Goal: Task Accomplishment & Management: Use online tool/utility

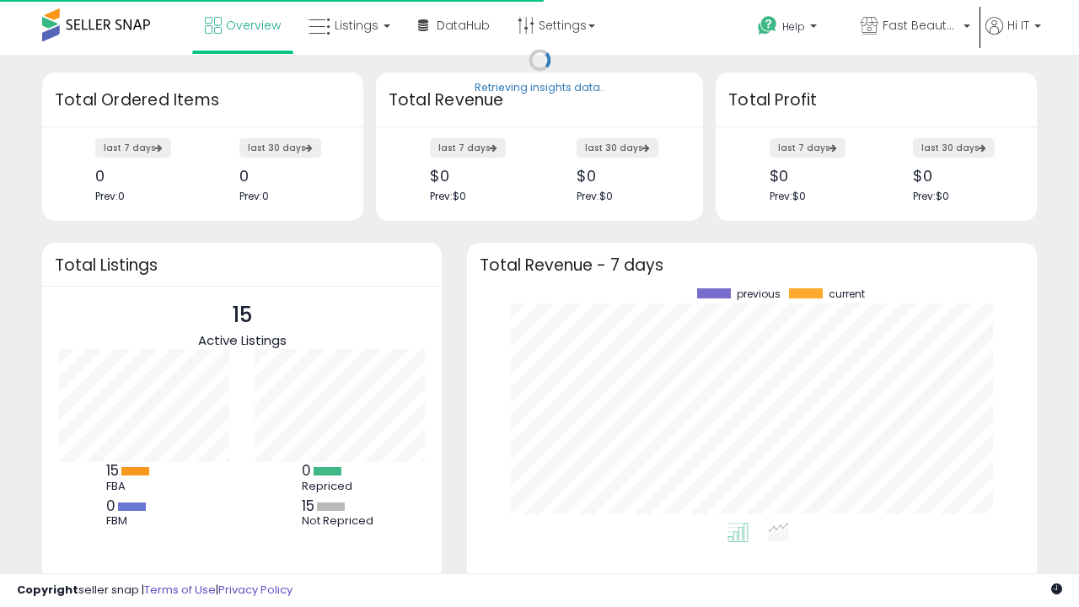
scroll to position [234, 536]
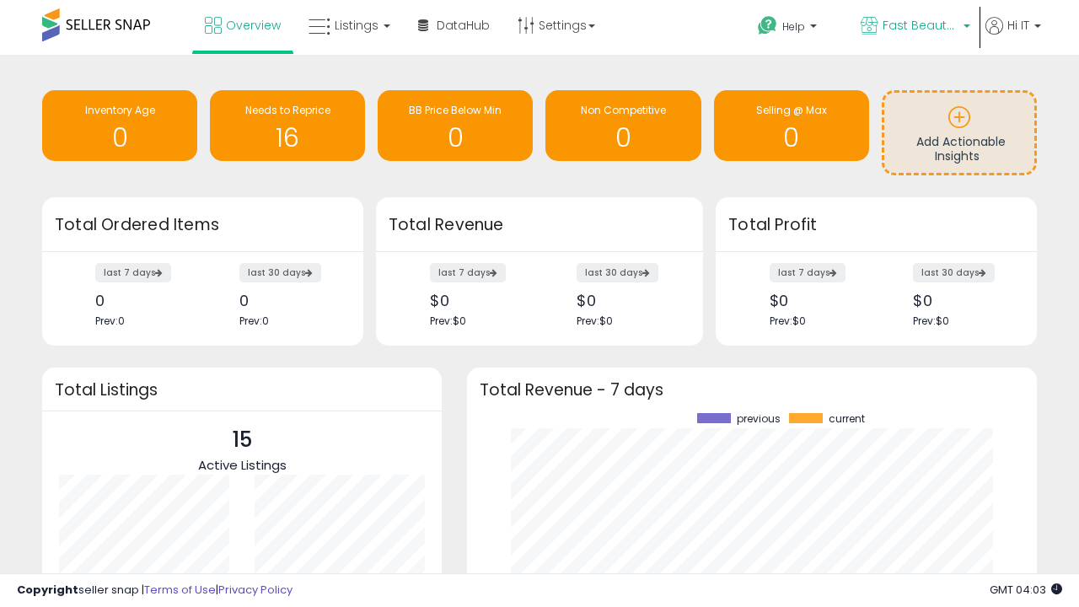
click at [913, 27] on span "Fast Beauty ([GEOGRAPHIC_DATA])" at bounding box center [920, 25] width 76 height 17
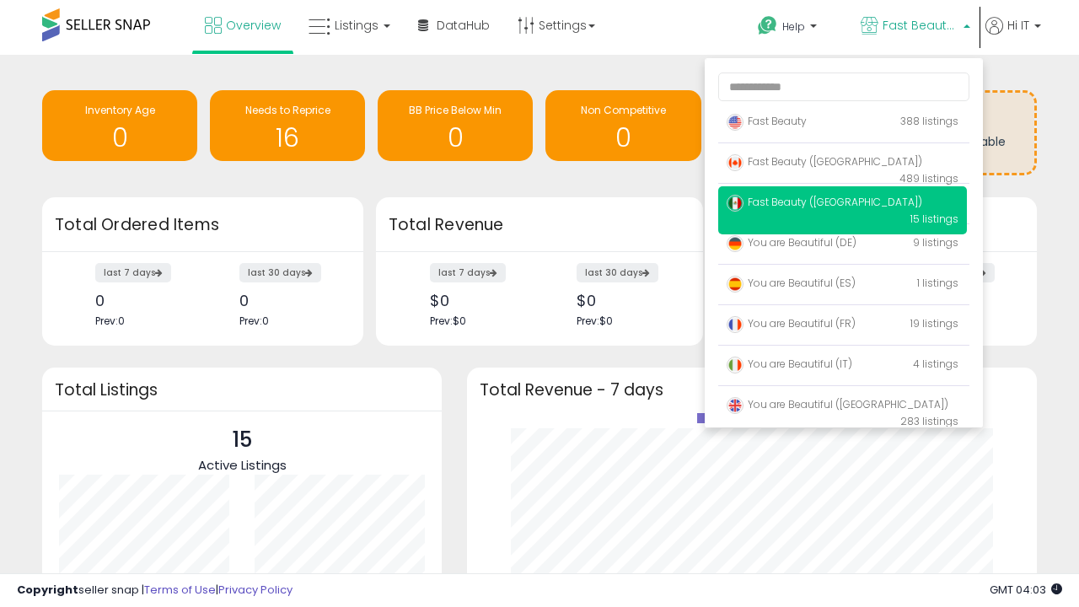
click at [842, 164] on span "Fast Beauty ([GEOGRAPHIC_DATA])" at bounding box center [824, 161] width 196 height 14
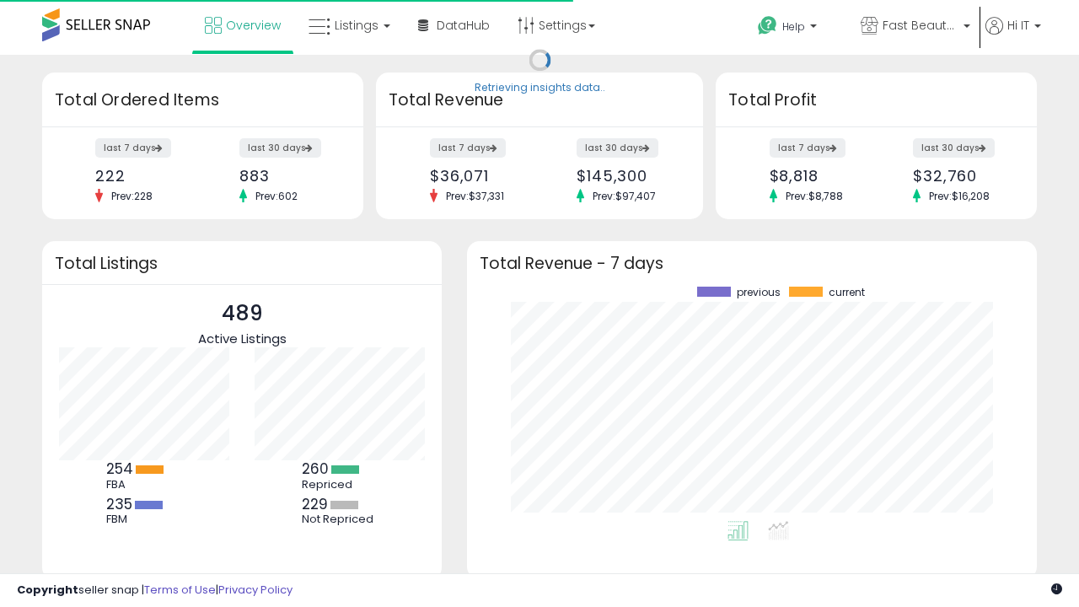
scroll to position [234, 536]
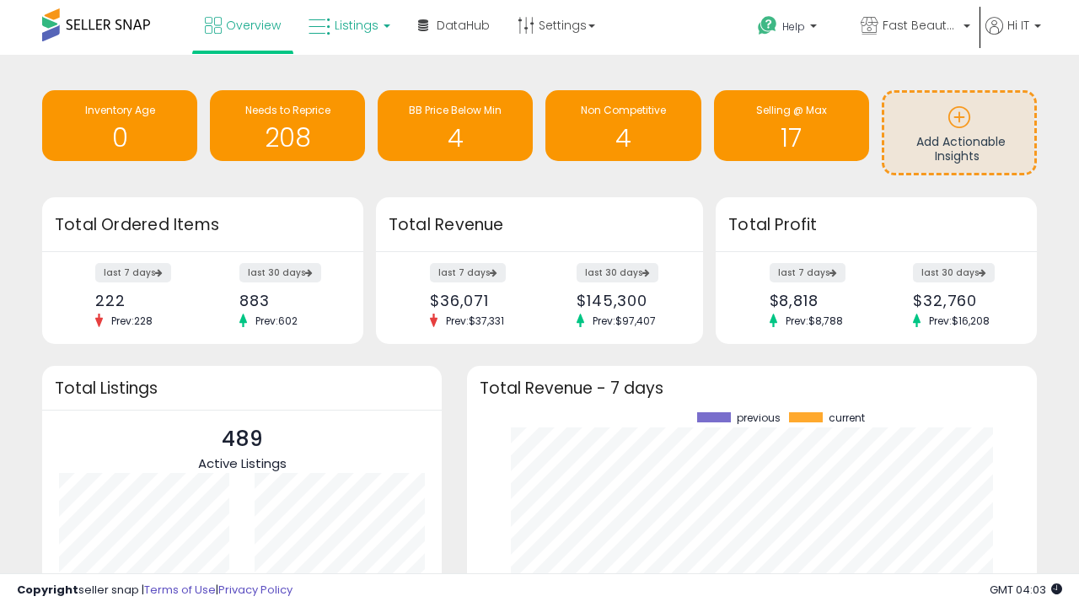
click at [347, 25] on span "Listings" at bounding box center [357, 25] width 44 height 17
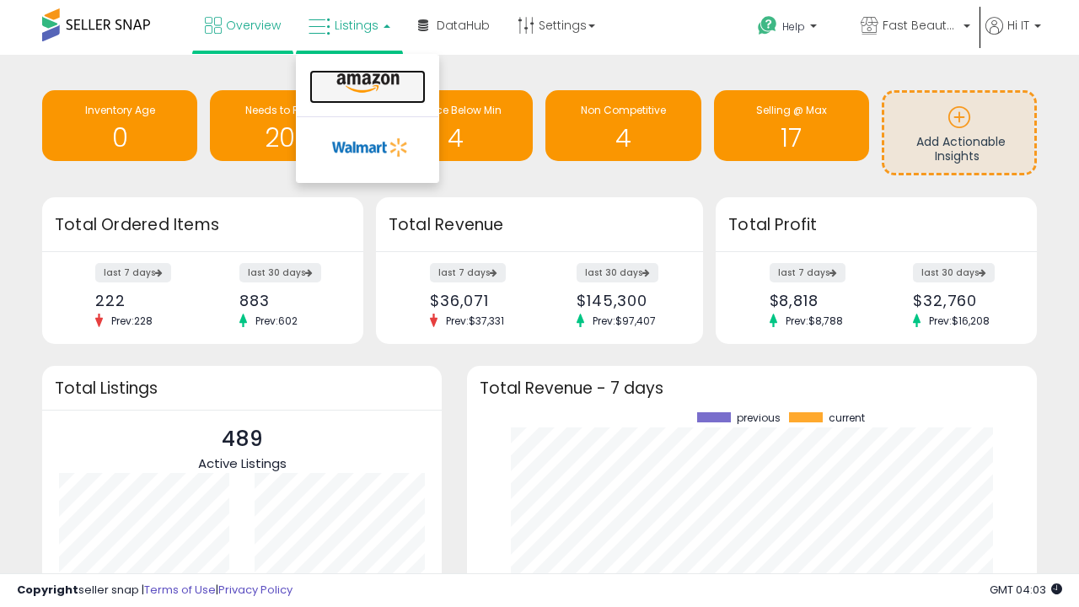
click at [366, 83] on icon at bounding box center [367, 83] width 73 height 22
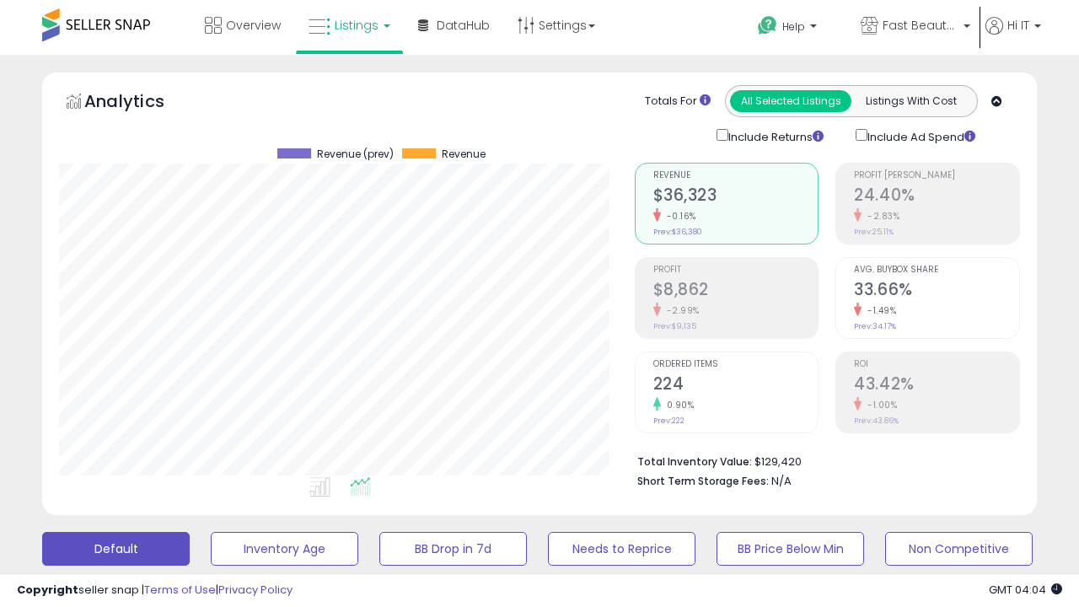
scroll to position [458, 0]
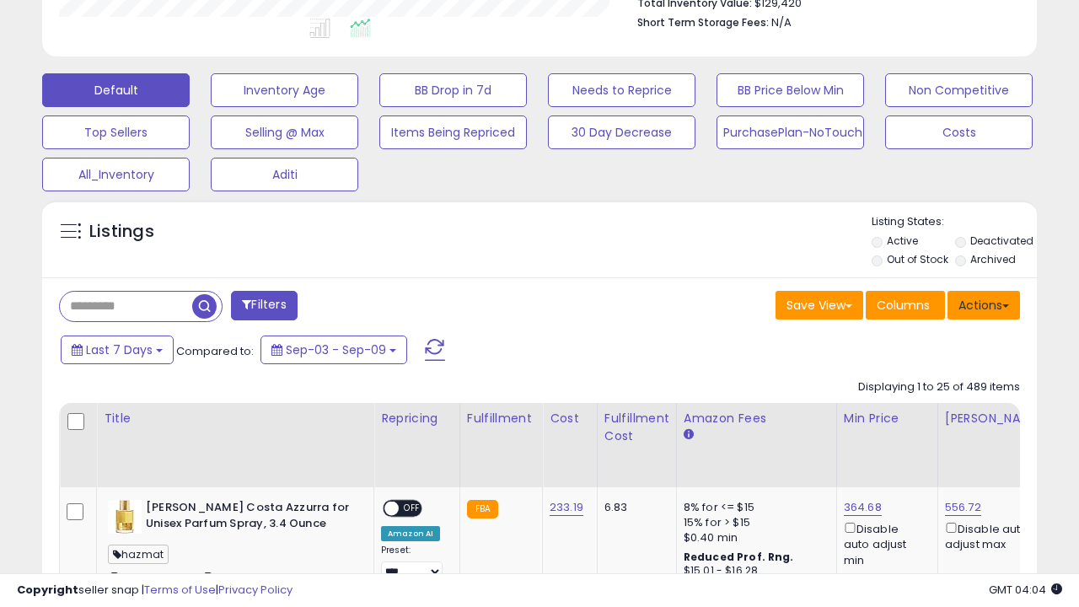
click at [983, 303] on button "Actions" at bounding box center [983, 305] width 72 height 29
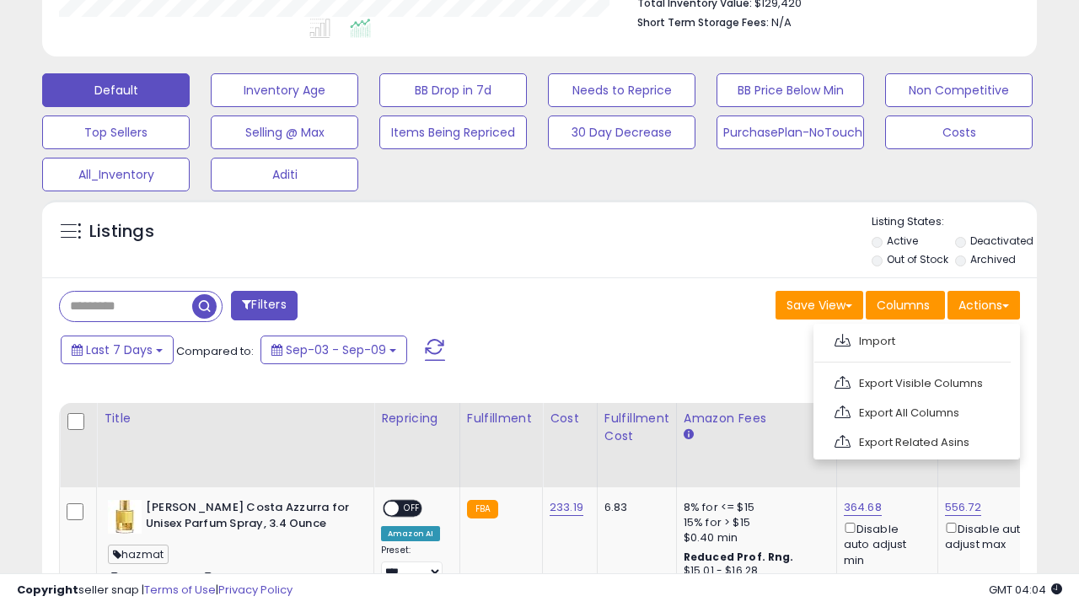
click at [842, 338] on span at bounding box center [842, 340] width 16 height 13
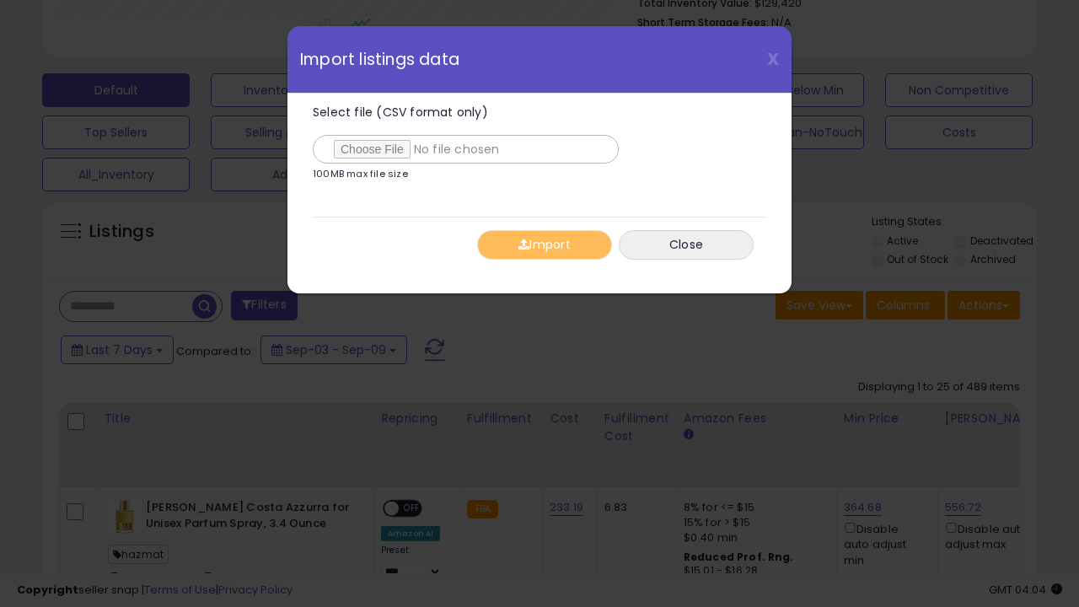
type input "**********"
click at [544, 244] on button "Import" at bounding box center [544, 244] width 135 height 29
